Goal: Information Seeking & Learning: Learn about a topic

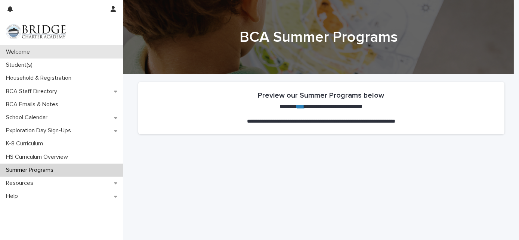
click at [24, 50] on p "Welcome" at bounding box center [19, 52] width 33 height 7
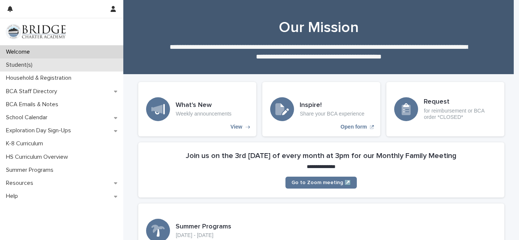
click at [35, 64] on p "Student(s)" at bounding box center [20, 65] width 35 height 7
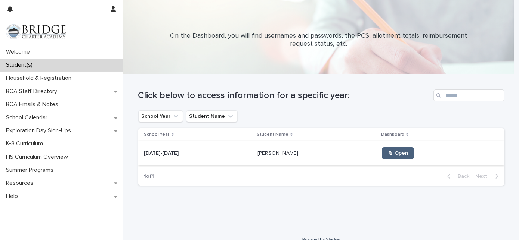
click at [382, 157] on link "🖱 Open" at bounding box center [398, 153] width 32 height 12
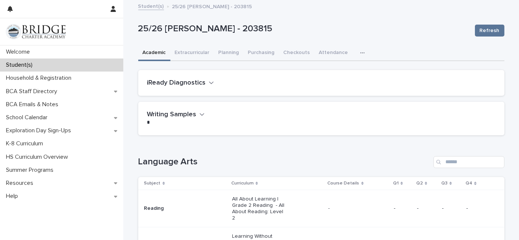
click at [415, 92] on div "iReady Diagnostics" at bounding box center [321, 83] width 366 height 26
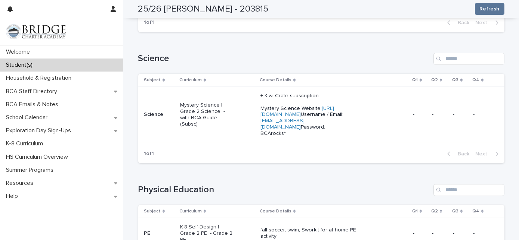
scroll to position [529, 0]
click at [293, 125] on p "+ Kiwi Crate subscription Mystery Science Website: [URL][DOMAIN_NAME] Username …" at bounding box center [313, 114] width 107 height 44
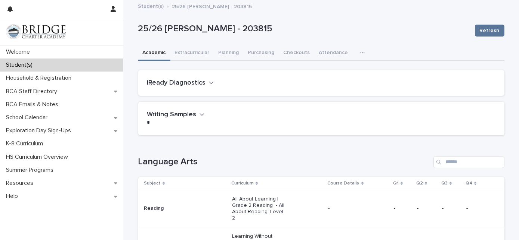
click at [246, 144] on div "Loading... Saving… Language Arts Subject Curriculum Course Details Q1 Q2 Q3 Q4 …" at bounding box center [321, 238] width 366 height 194
click at [256, 51] on button "Purchasing" at bounding box center [260, 54] width 35 height 16
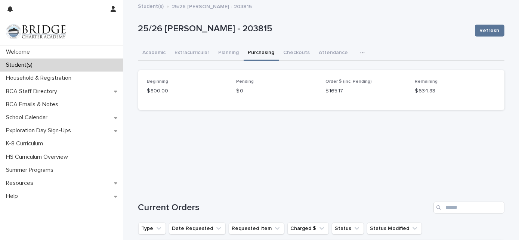
click at [232, 209] on h1 "Current Orders" at bounding box center [284, 208] width 292 height 11
click at [153, 51] on button "Academic" at bounding box center [154, 54] width 32 height 16
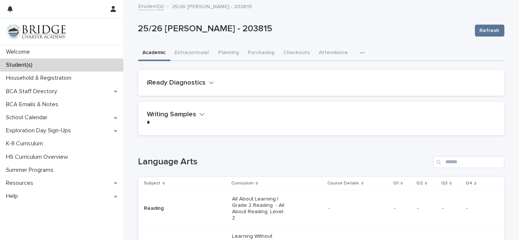
click at [254, 155] on div "Loading... Saving… Language Arts Subject Curriculum Course Details Q1 Q2 Q3 Q4 …" at bounding box center [321, 238] width 366 height 194
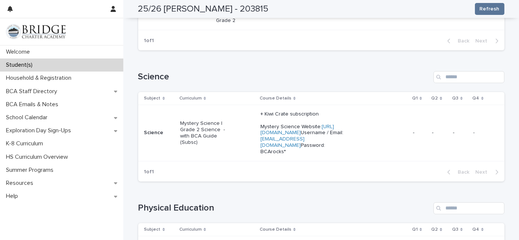
scroll to position [516, 0]
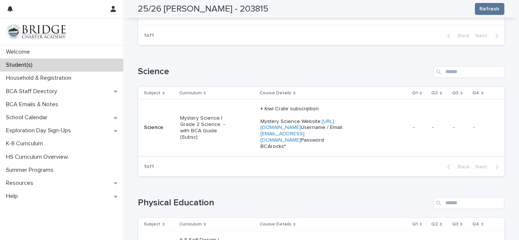
click at [334, 119] on link "[URL][DOMAIN_NAME]" at bounding box center [297, 125] width 74 height 12
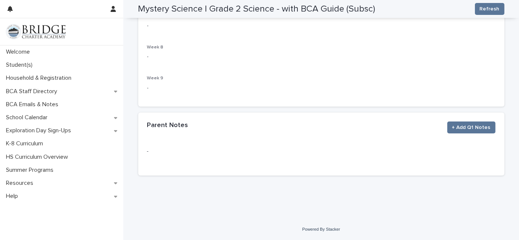
scroll to position [402, 0]
click at [168, 93] on div "Week 9 -" at bounding box center [321, 87] width 348 height 22
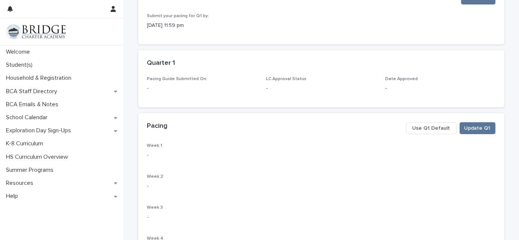
scroll to position [95, 0]
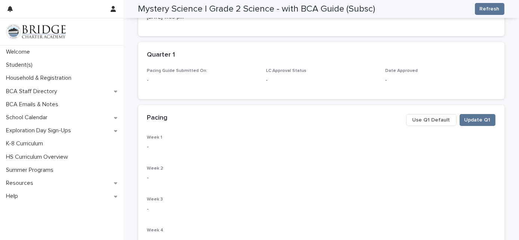
click at [439, 121] on span "Use Q1 Default" at bounding box center [431, 119] width 38 height 7
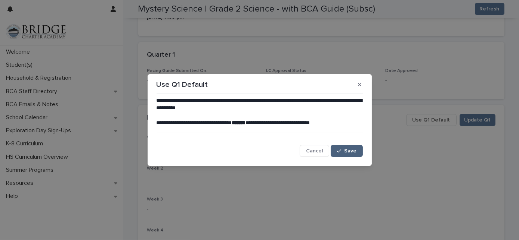
click at [343, 148] on button "Save" at bounding box center [346, 151] width 32 height 12
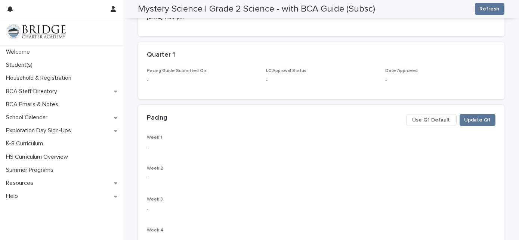
click at [237, 72] on p "Pacing Guide Submitted On:" at bounding box center [202, 70] width 110 height 5
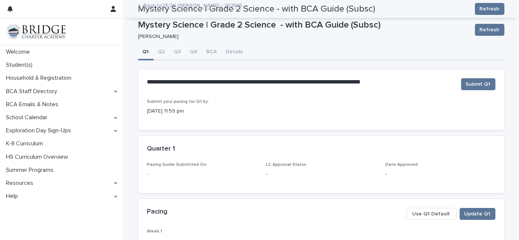
scroll to position [0, 0]
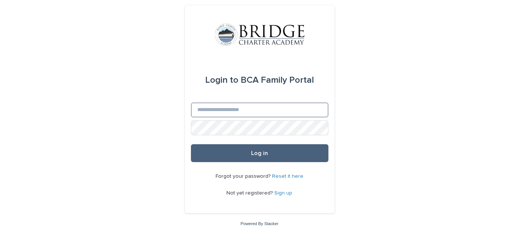
type input "**********"
click at [221, 157] on button "Log in" at bounding box center [259, 153] width 137 height 18
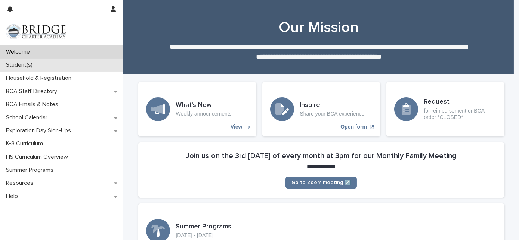
click at [63, 65] on div "Student(s)" at bounding box center [61, 65] width 123 height 13
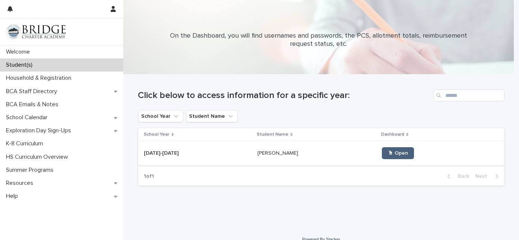
click at [387, 154] on span "🖱 Open" at bounding box center [397, 153] width 20 height 5
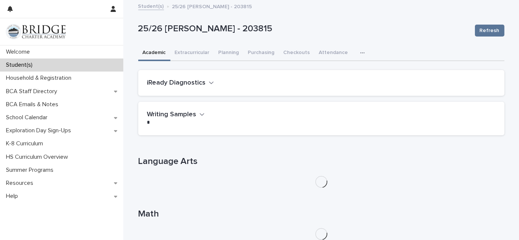
click at [360, 53] on icon "button" at bounding box center [362, 52] width 4 height 1
click at [326, 70] on span "General" at bounding box center [326, 72] width 19 height 5
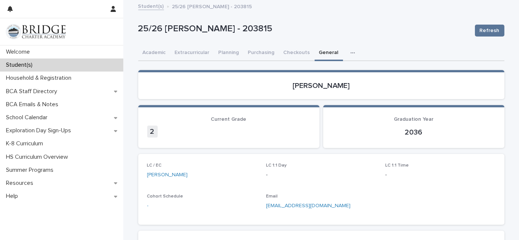
click at [409, 24] on p "25/26 [PERSON_NAME] - 203815" at bounding box center [303, 29] width 330 height 11
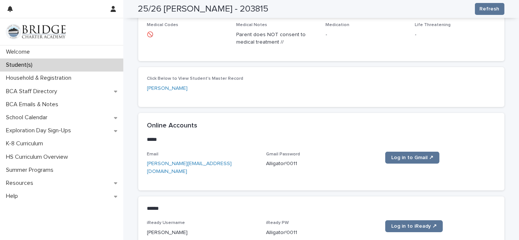
scroll to position [271, 0]
